Goal: Information Seeking & Learning: Check status

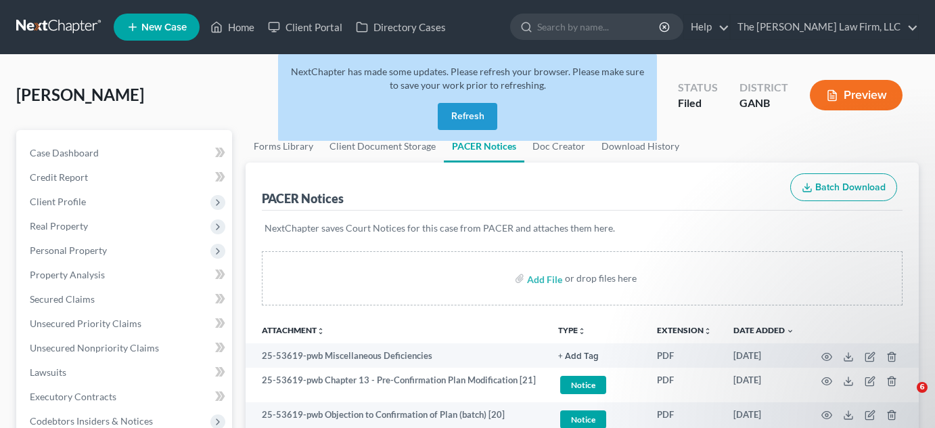
click at [462, 110] on button "Refresh" at bounding box center [468, 116] width 60 height 27
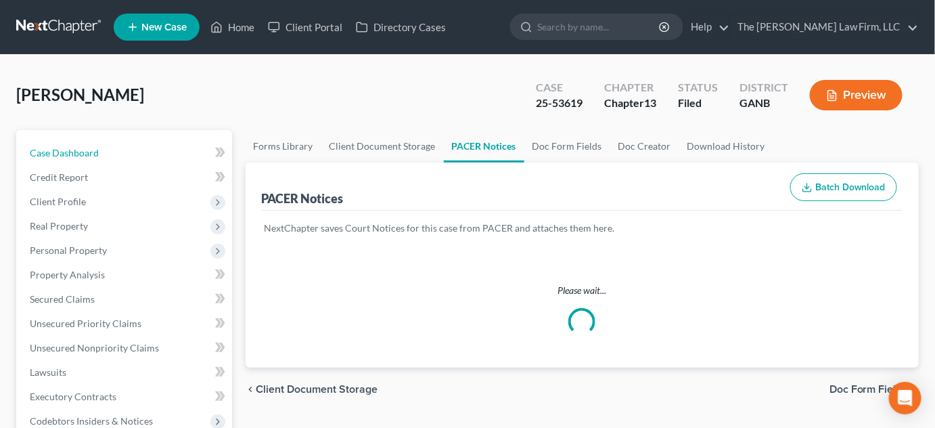
click at [75, 152] on span "Case Dashboard" at bounding box center [64, 153] width 69 height 12
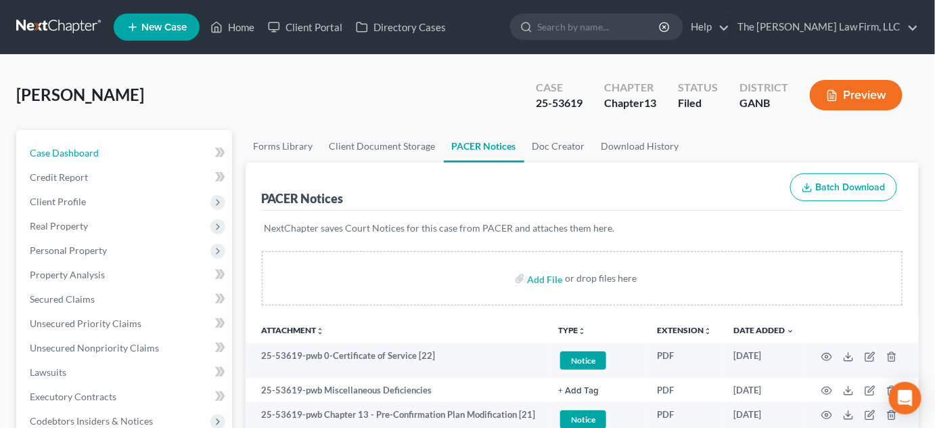
click at [75, 152] on span "Case Dashboard" at bounding box center [64, 153] width 69 height 12
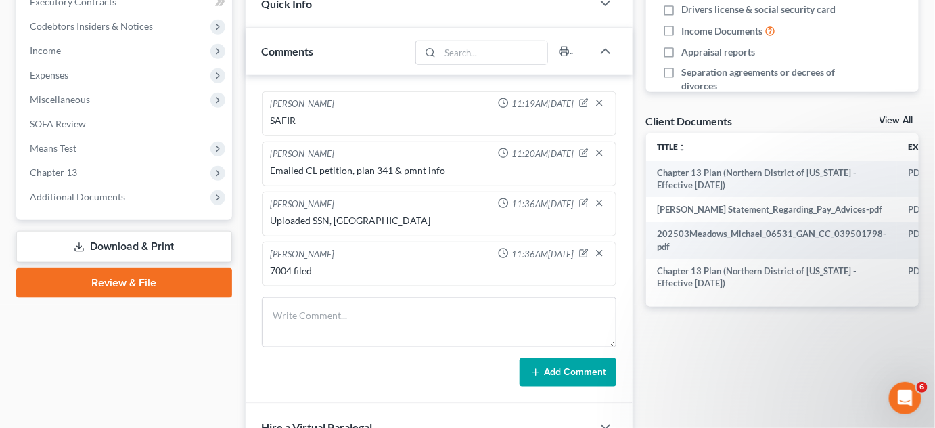
scroll to position [512, 0]
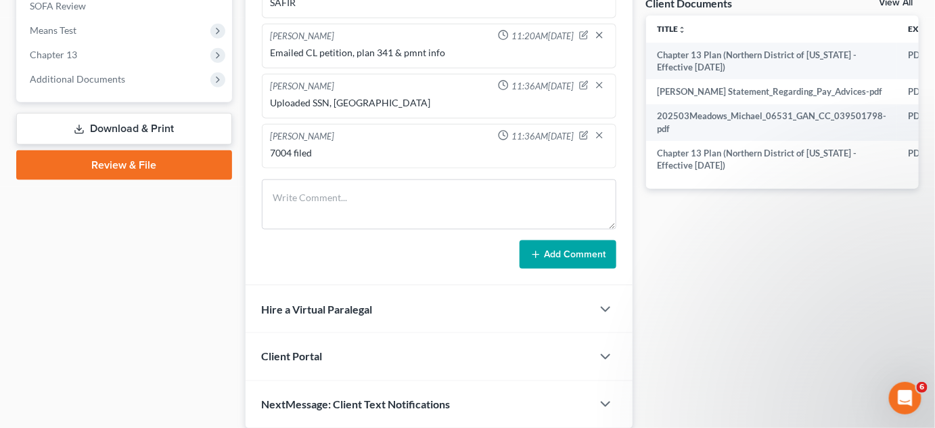
drag, startPoint x: 55, startPoint y: 73, endPoint x: 83, endPoint y: 95, distance: 34.7
click at [55, 73] on span "Additional Documents" at bounding box center [77, 79] width 95 height 12
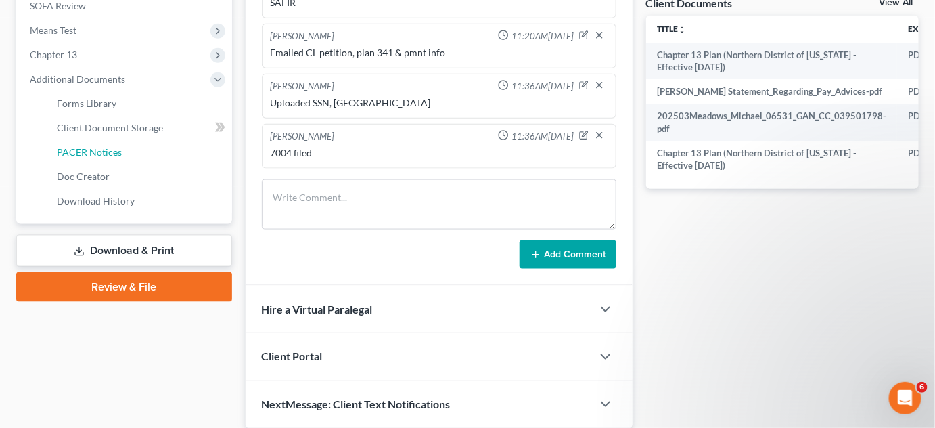
click at [88, 150] on span "PACER Notices" at bounding box center [89, 152] width 65 height 12
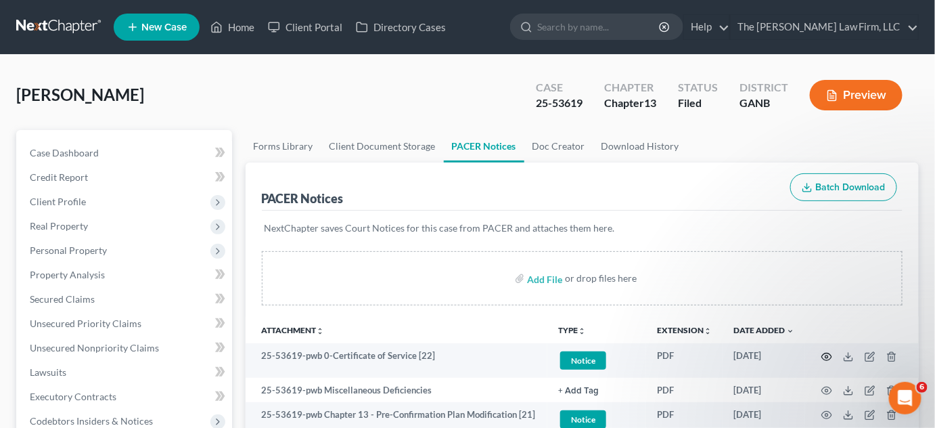
click at [824, 355] on icon "button" at bounding box center [827, 356] width 11 height 11
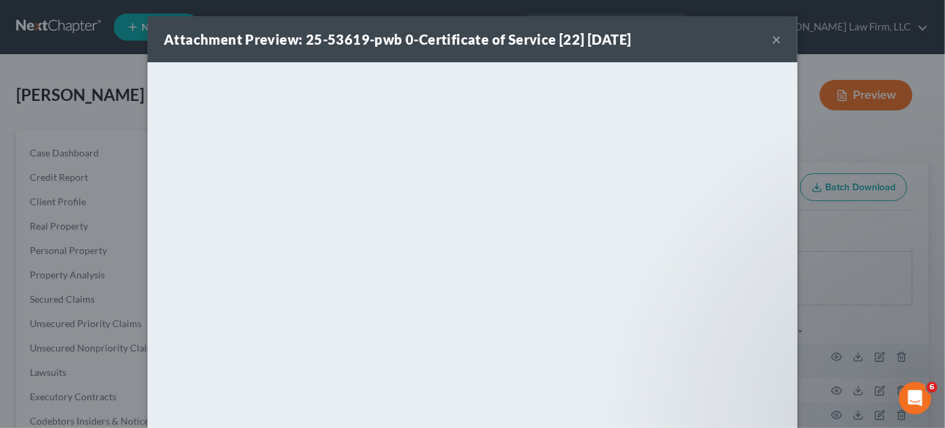
click at [36, 117] on div "Attachment Preview: 25-53619-pwb 0-Certificate of Service [22] 08/18/2025 × <ob…" at bounding box center [472, 214] width 945 height 428
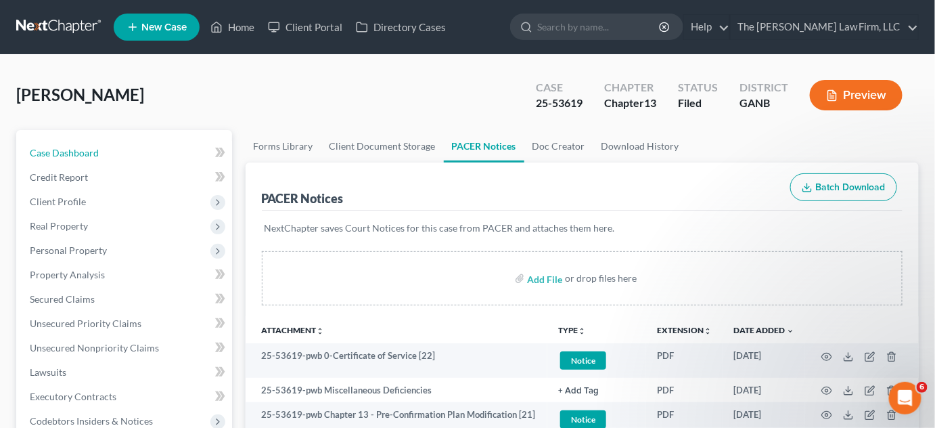
click at [117, 152] on link "Case Dashboard" at bounding box center [125, 153] width 213 height 24
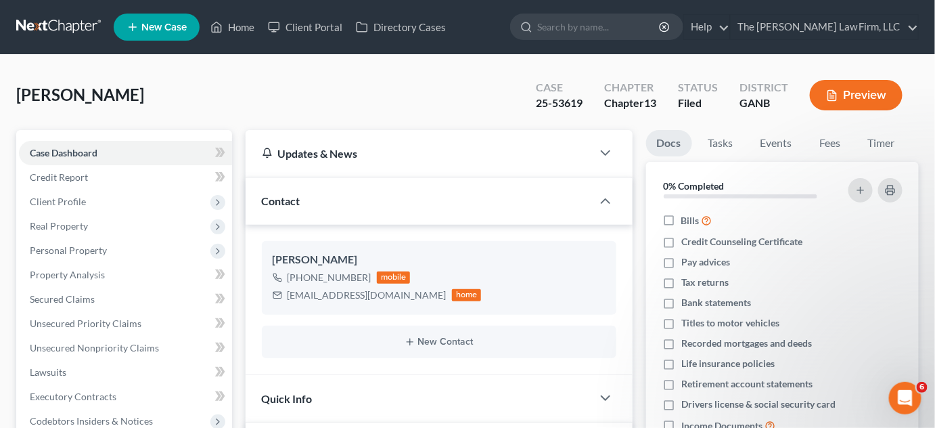
click at [605, 30] on input "search" at bounding box center [599, 26] width 124 height 25
type input "smart"
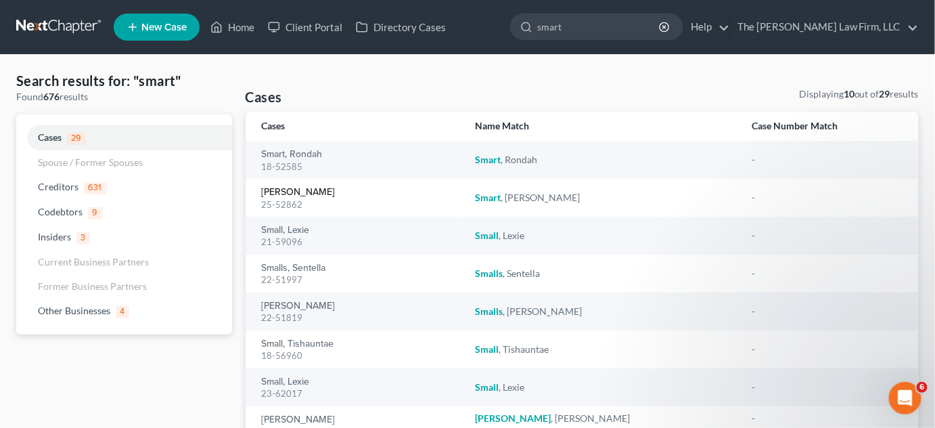
click at [290, 191] on link "Smart, Angela" at bounding box center [299, 191] width 74 height 9
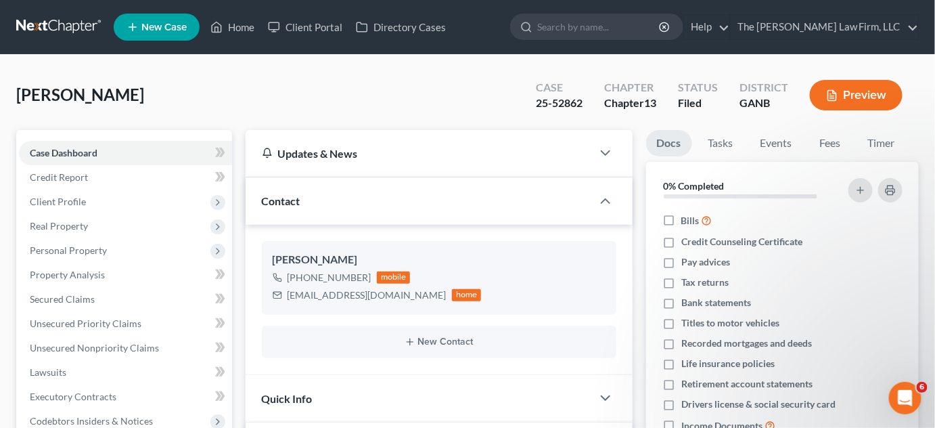
click at [585, 26] on input "search" at bounding box center [599, 26] width 124 height 25
type input "tyson"
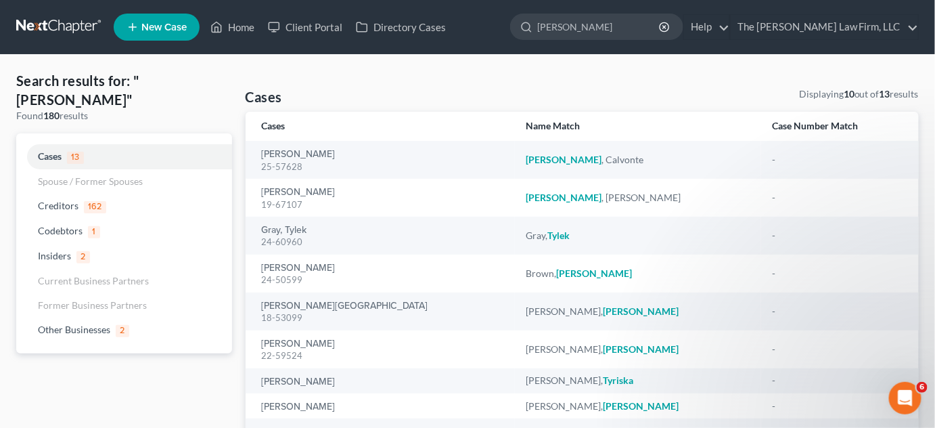
click at [294, 159] on div "Tyson, Calvonte 25-57628" at bounding box center [383, 160] width 243 height 26
click at [290, 156] on link "Tyson, Calvonte" at bounding box center [299, 154] width 74 height 9
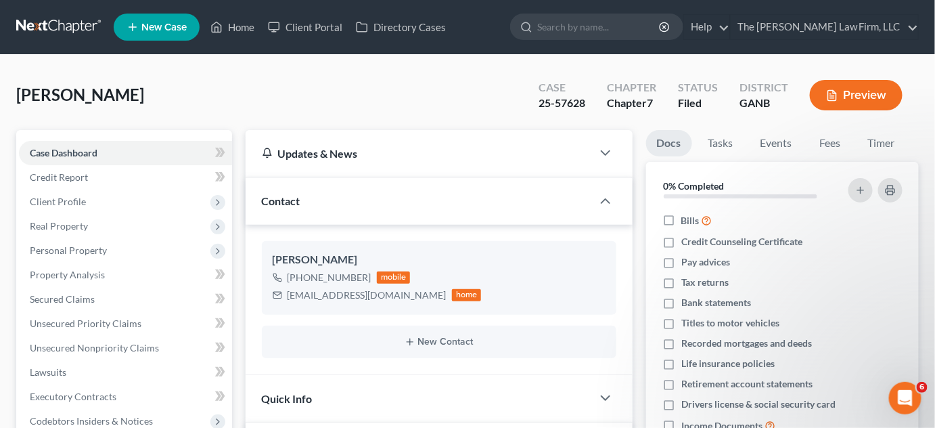
click at [575, 26] on input "search" at bounding box center [599, 26] width 124 height 25
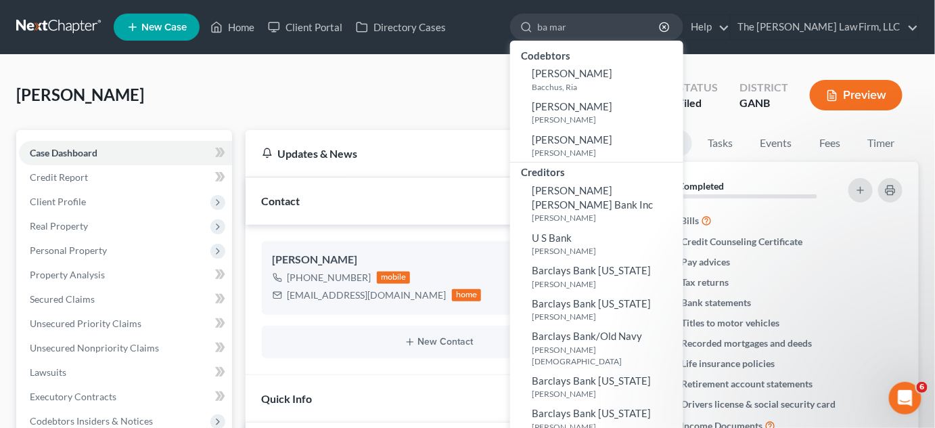
type input "ba mar"
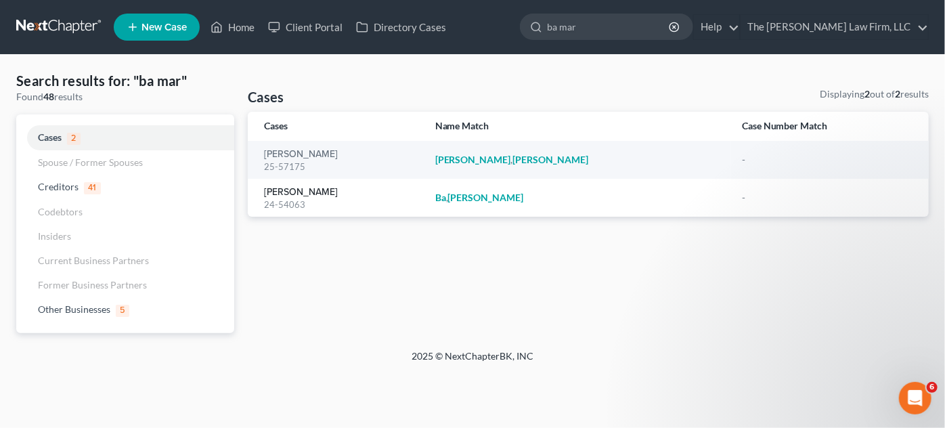
click at [300, 192] on link "Ba, Mariama" at bounding box center [301, 191] width 74 height 9
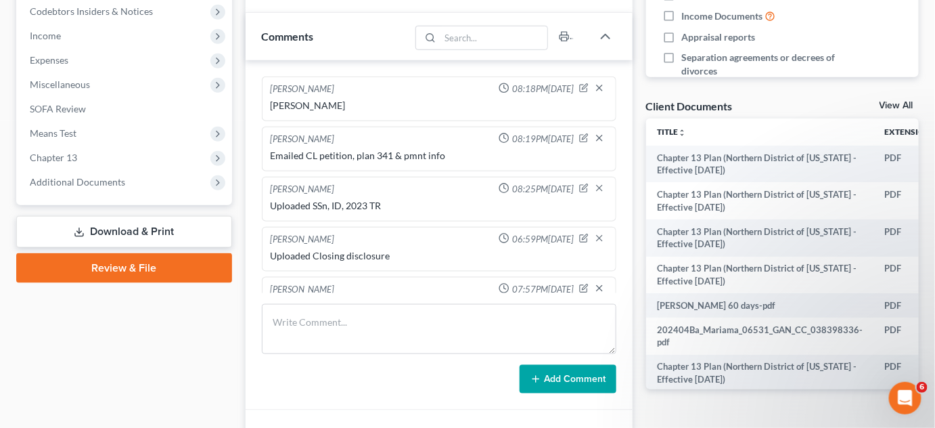
scroll to position [26, 0]
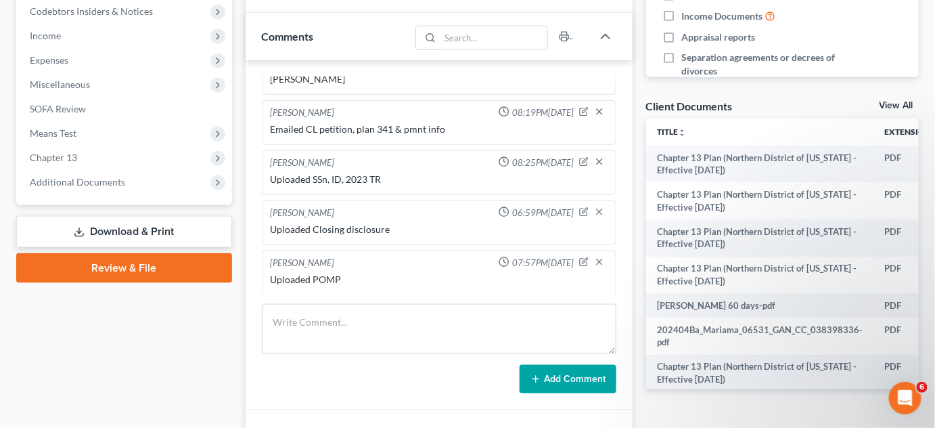
drag, startPoint x: 63, startPoint y: 179, endPoint x: 81, endPoint y: 180, distance: 17.6
click at [63, 178] on span "Additional Documents" at bounding box center [77, 182] width 95 height 12
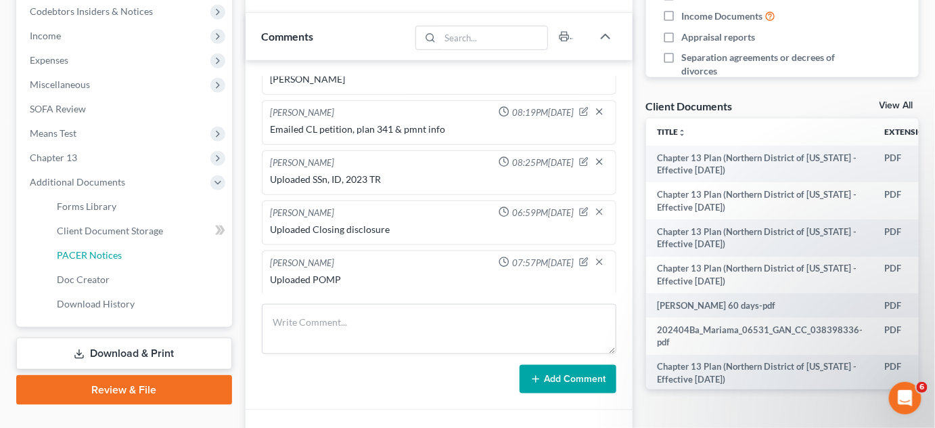
click at [111, 252] on span "PACER Notices" at bounding box center [89, 255] width 65 height 12
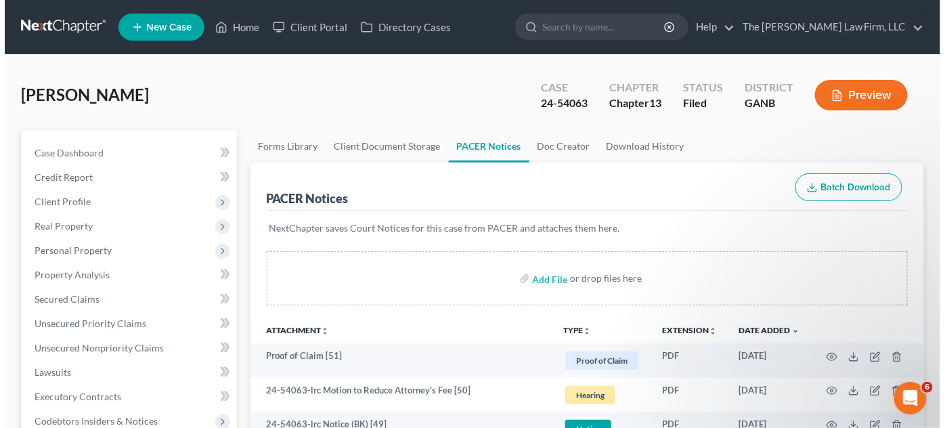
scroll to position [102, 0]
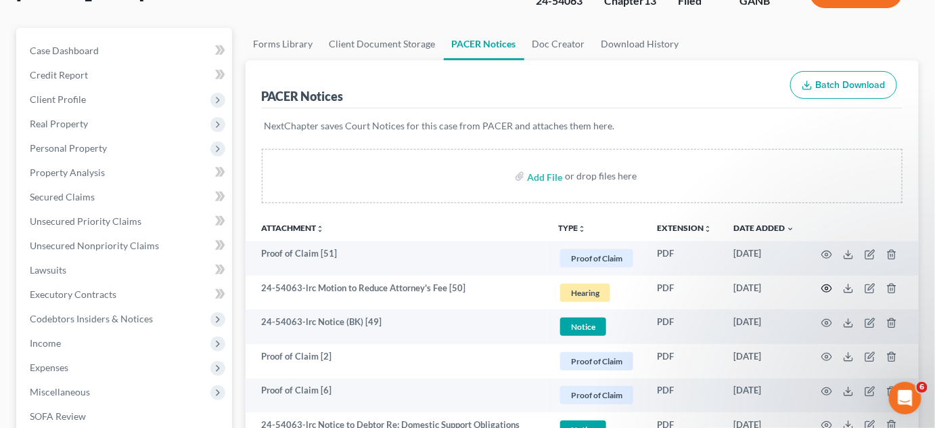
click at [830, 288] on icon "button" at bounding box center [827, 288] width 11 height 11
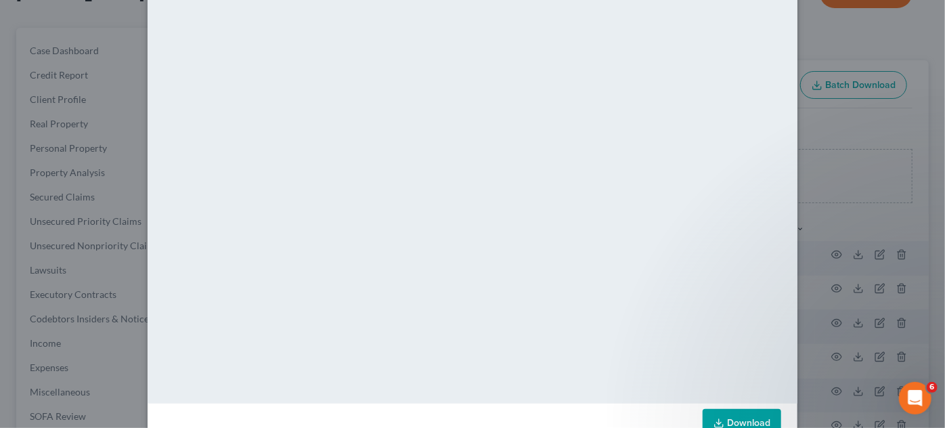
click at [842, 121] on div "Attachment Preview: 24-54063-lrc Motion to Reduce Attorney's Fee [50] 08/15/202…" at bounding box center [472, 214] width 945 height 428
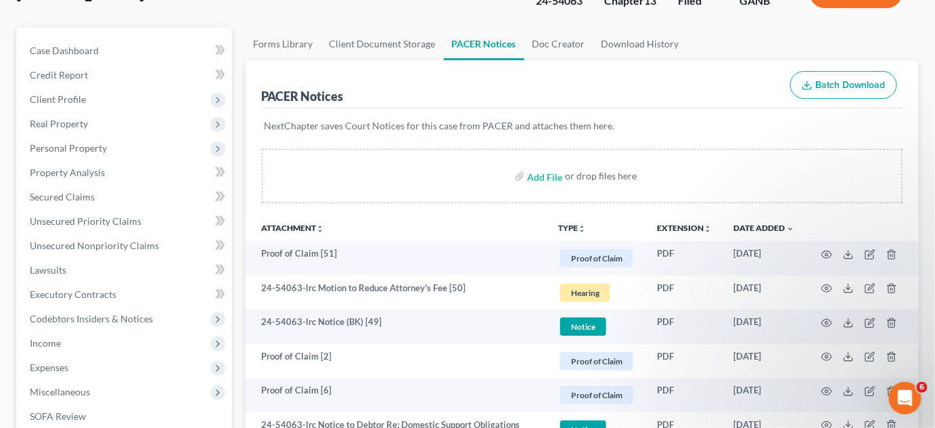
scroll to position [0, 0]
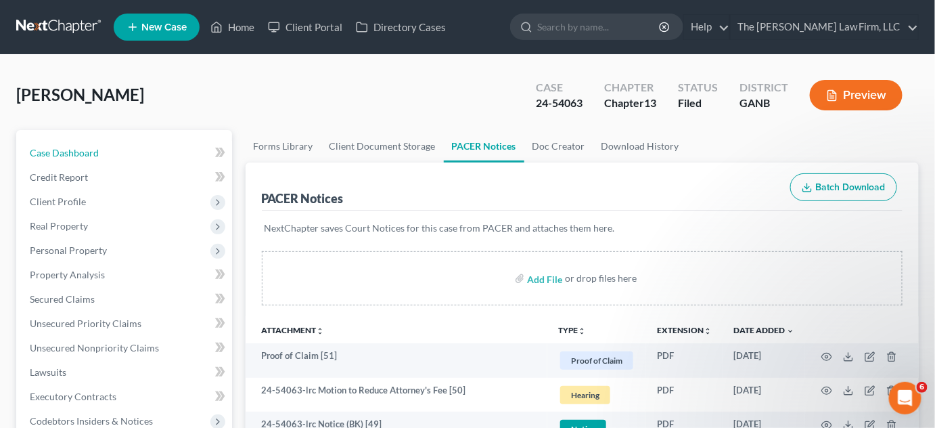
click at [102, 152] on link "Case Dashboard" at bounding box center [125, 153] width 213 height 24
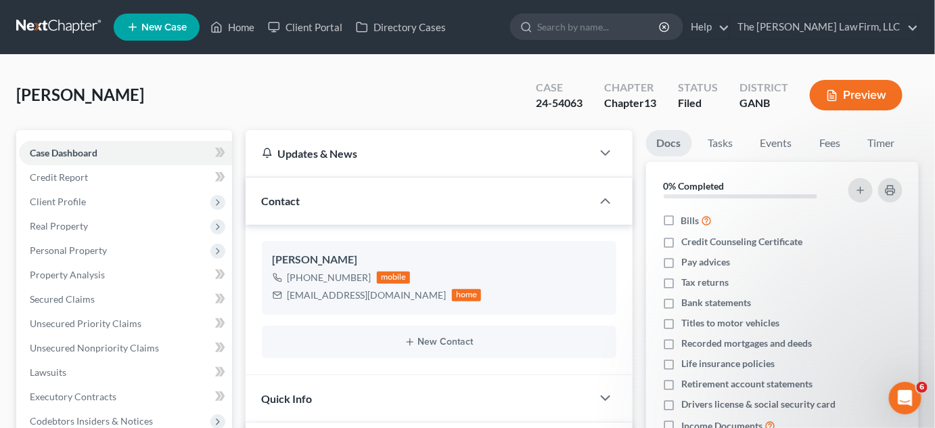
scroll to position [26, 0]
click at [589, 29] on input "search" at bounding box center [599, 26] width 124 height 25
type input "malba"
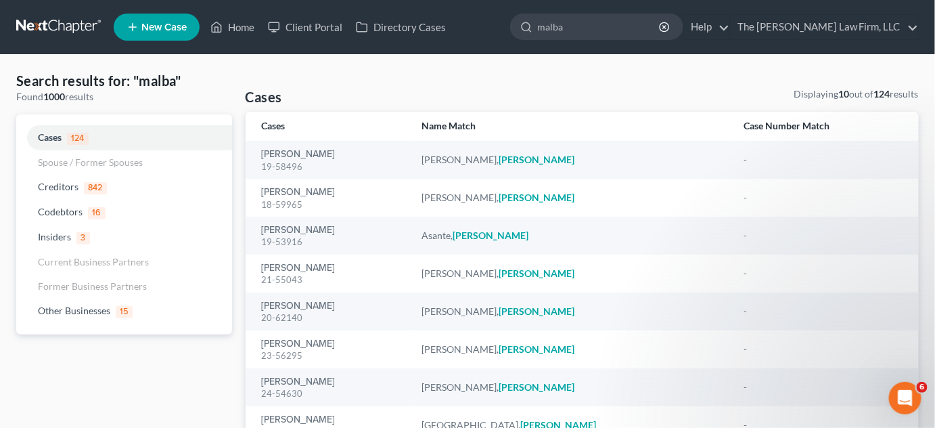
drag, startPoint x: 600, startPoint y: 28, endPoint x: 548, endPoint y: 24, distance: 52.3
click at [548, 25] on div "malba" at bounding box center [596, 27] width 173 height 26
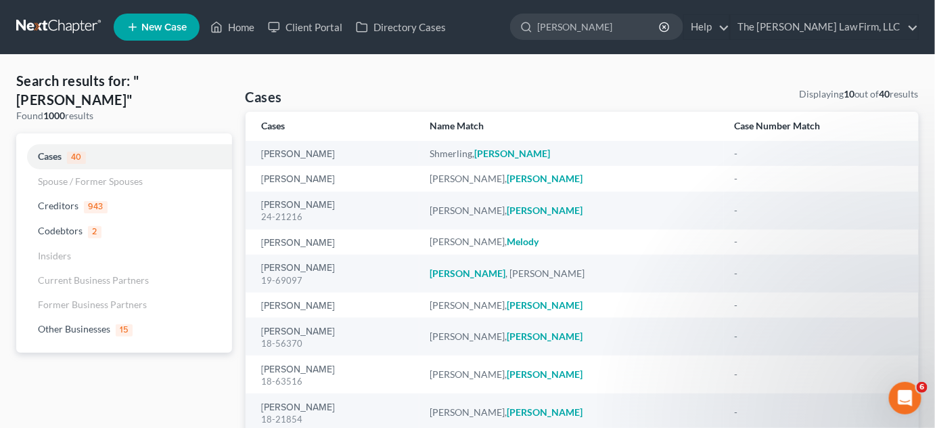
drag, startPoint x: 640, startPoint y: 30, endPoint x: 531, endPoint y: 26, distance: 109.7
click at [531, 26] on ul "New Case Home Client Portal Directory Cases malba - No Result - Creditors Macys…" at bounding box center [516, 26] width 805 height 35
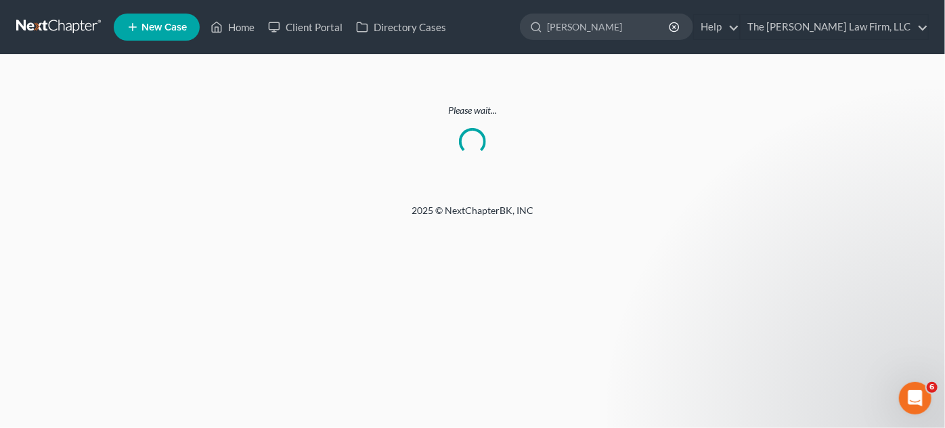
type input "moore jik"
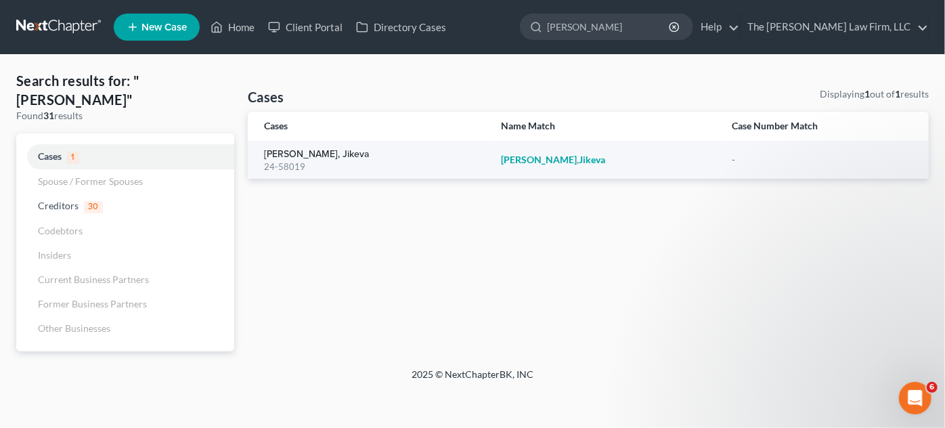
click at [313, 156] on link "[PERSON_NAME], Jikeva" at bounding box center [316, 154] width 105 height 9
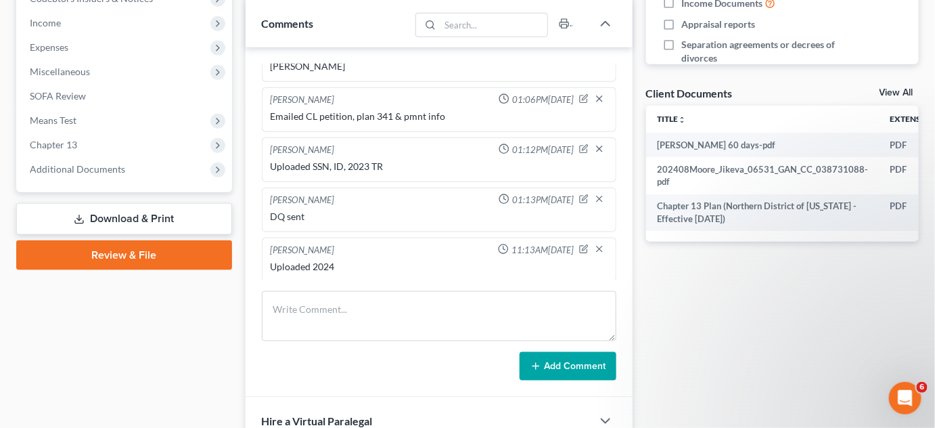
scroll to position [512, 0]
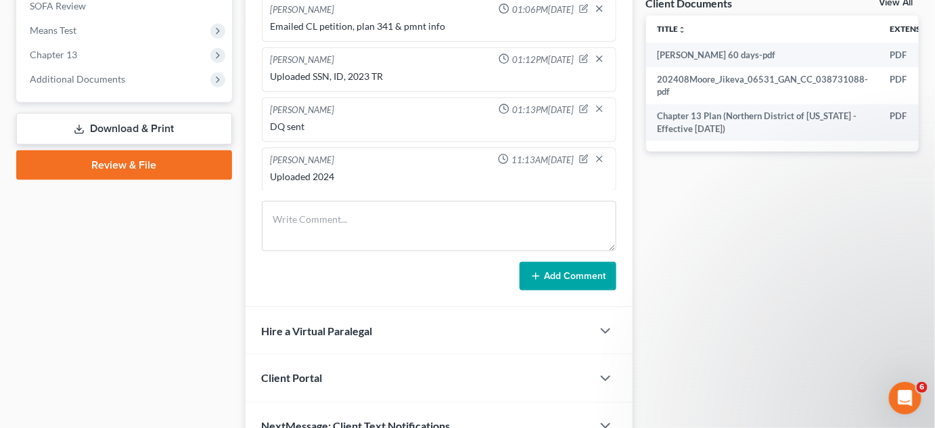
click at [79, 75] on span "Additional Documents" at bounding box center [77, 79] width 95 height 12
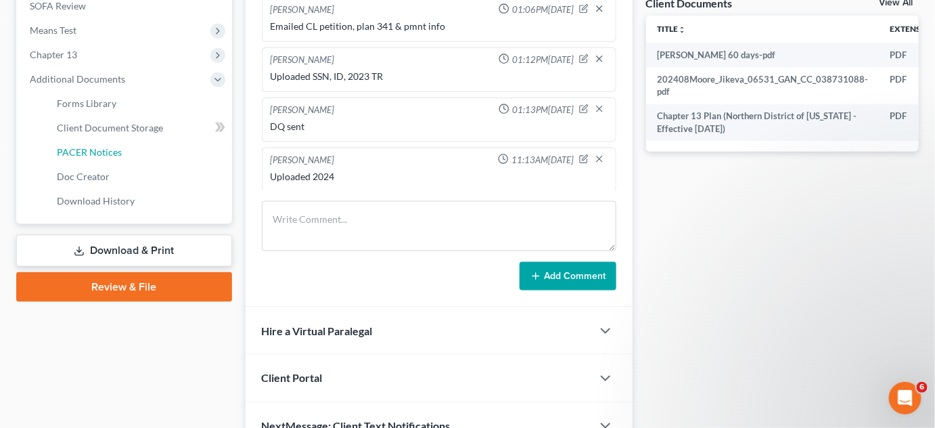
click at [142, 148] on link "PACER Notices" at bounding box center [139, 152] width 186 height 24
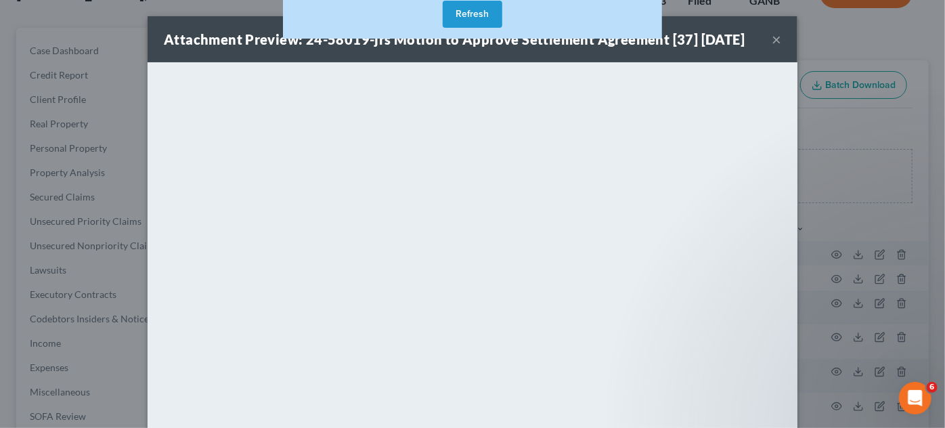
click at [834, 124] on div "Attachment Preview: 24-58019-jrs Motion to Approve Settlement Agreement [37] [D…" at bounding box center [472, 214] width 945 height 428
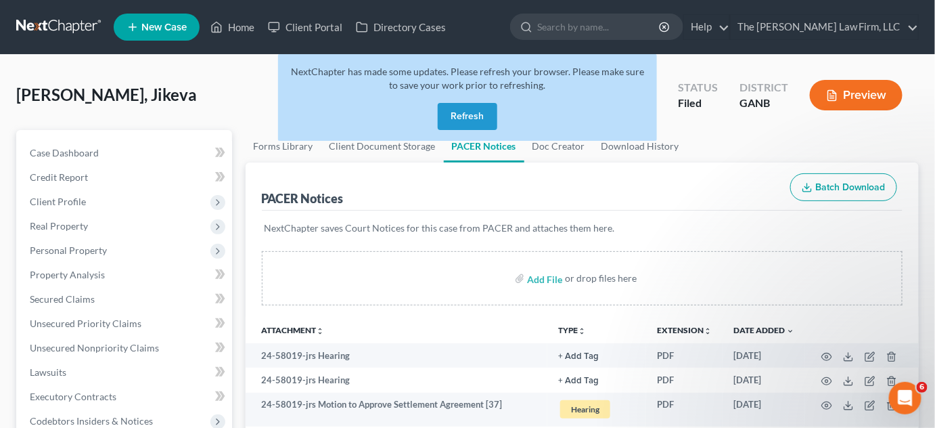
click at [467, 114] on button "Refresh" at bounding box center [468, 116] width 60 height 27
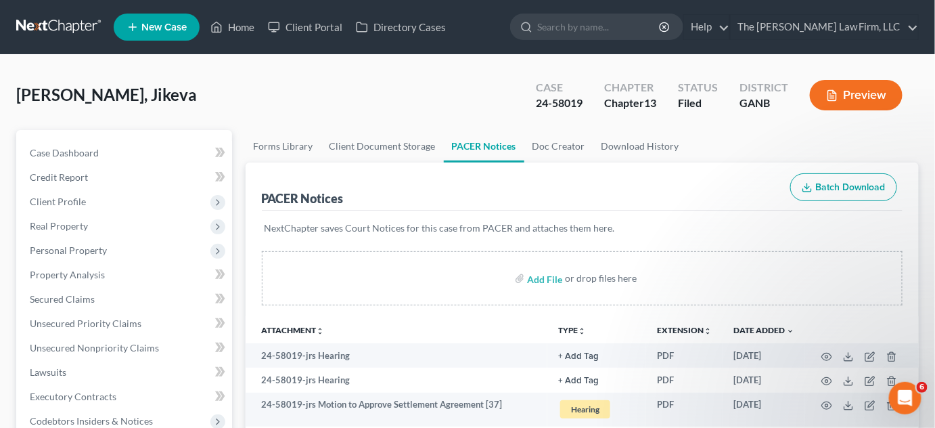
click at [679, 173] on div "PACER Notices Batch Download" at bounding box center [583, 186] width 642 height 49
click at [828, 404] on circle "button" at bounding box center [827, 405] width 3 height 3
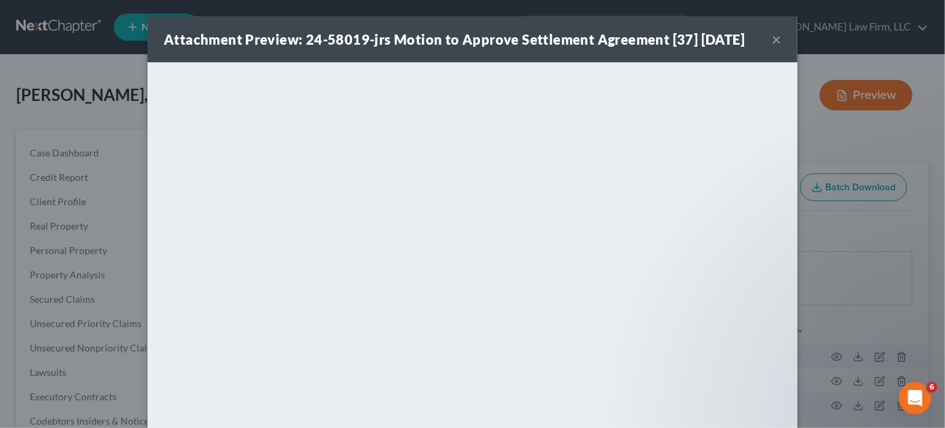
drag, startPoint x: 838, startPoint y: 143, endPoint x: 837, endPoint y: 125, distance: 18.3
click at [837, 140] on div "Attachment Preview: 24-58019-jrs Motion to Approve Settlement Agreement [37] [D…" at bounding box center [472, 214] width 945 height 428
